Goal: Transaction & Acquisition: Book appointment/travel/reservation

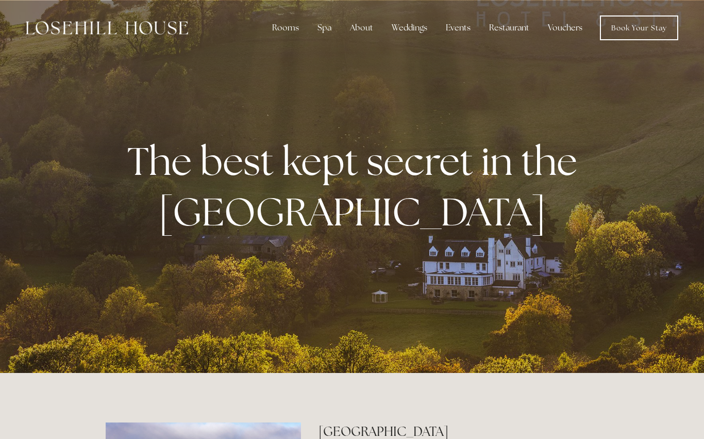
click at [644, 25] on link "Book Your Stay" at bounding box center [639, 27] width 78 height 25
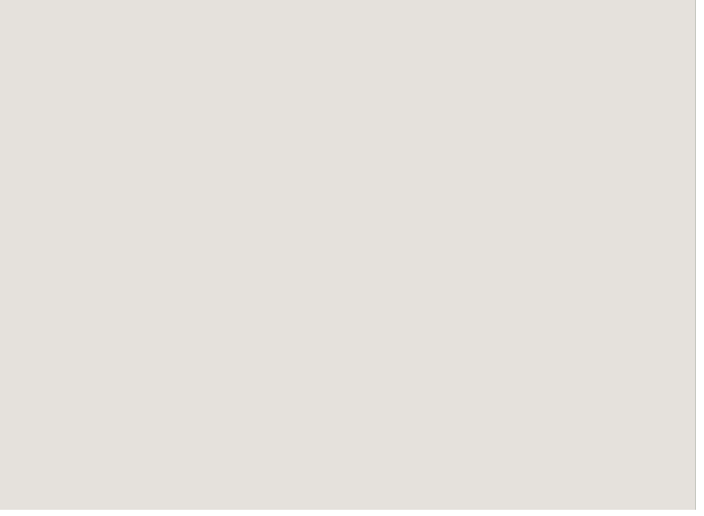
scroll to position [56, 0]
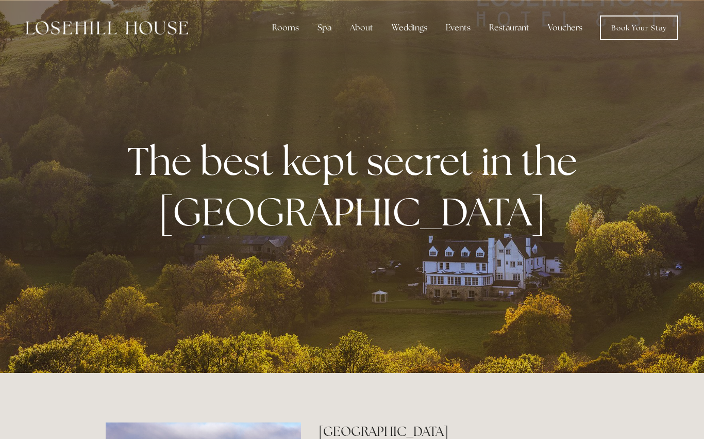
click at [294, 31] on div "Rooms" at bounding box center [285, 28] width 43 height 21
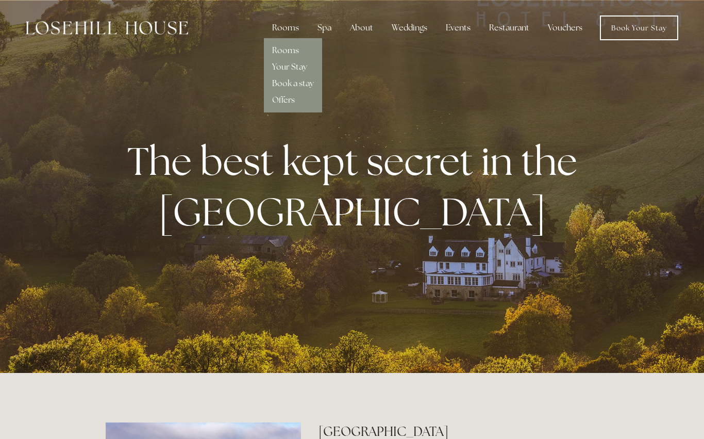
click at [293, 49] on link "Rooms" at bounding box center [285, 50] width 27 height 11
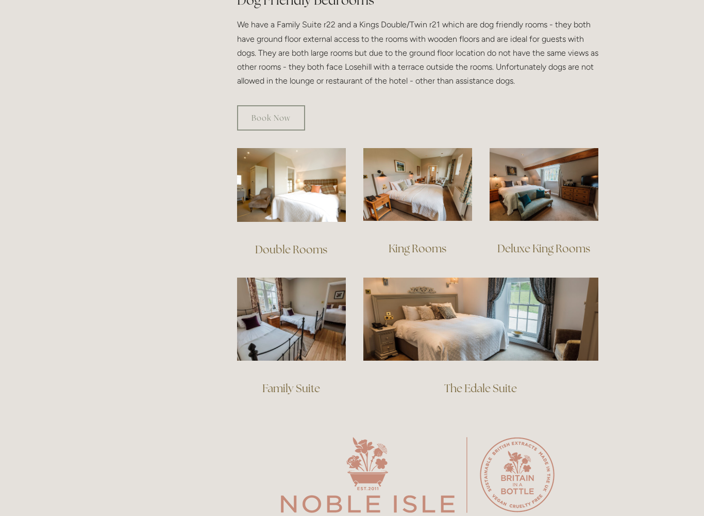
scroll to position [610, 0]
click at [436, 192] on img at bounding box center [417, 184] width 109 height 73
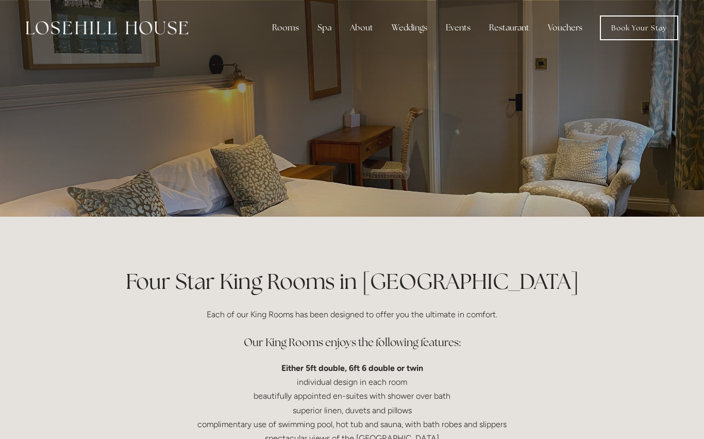
click at [288, 19] on div "Rooms" at bounding box center [285, 28] width 43 height 21
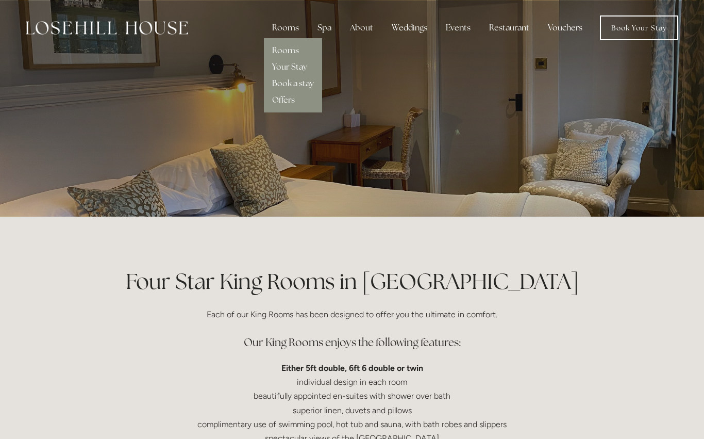
click at [284, 51] on link "Rooms" at bounding box center [285, 50] width 27 height 11
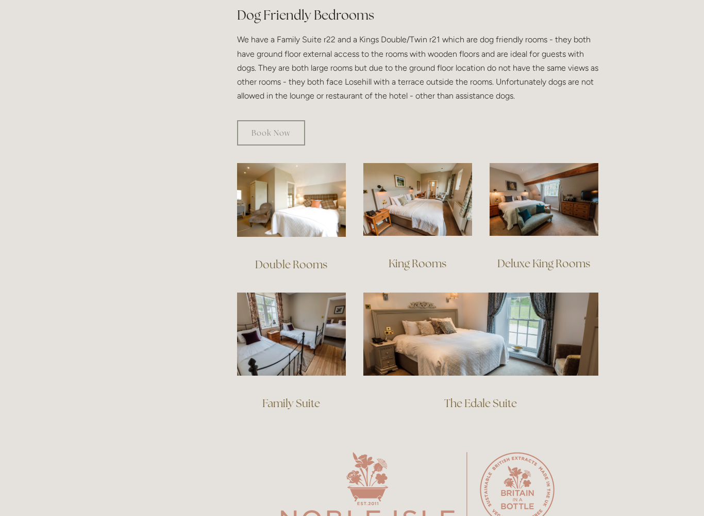
scroll to position [595, 0]
click at [561, 205] on img at bounding box center [544, 199] width 109 height 73
